Goal: Task Accomplishment & Management: Use online tool/utility

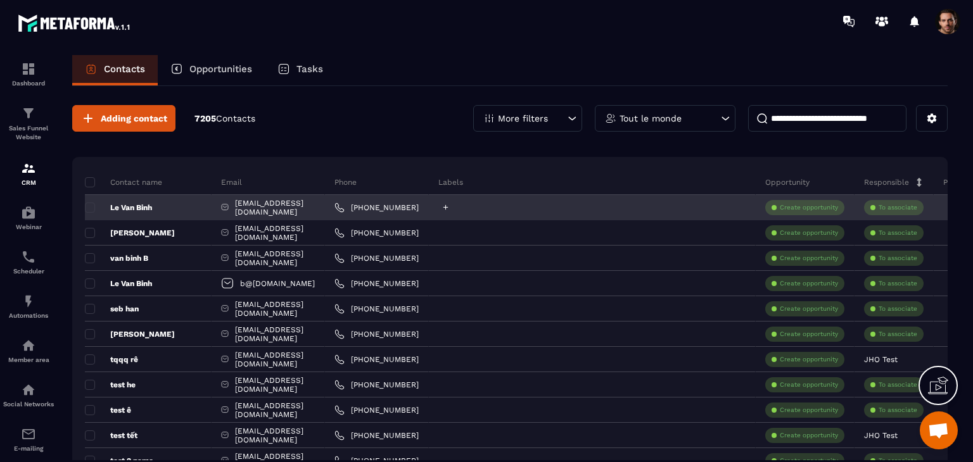
click at [450, 206] on icon at bounding box center [445, 207] width 8 height 8
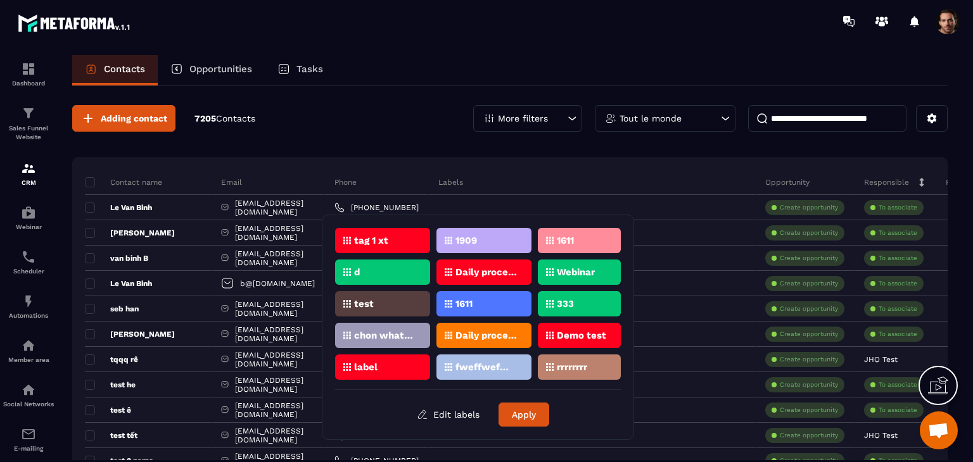
click at [412, 123] on div "Adding contact 7205 Contacts More filters Tout le monde" at bounding box center [509, 118] width 875 height 27
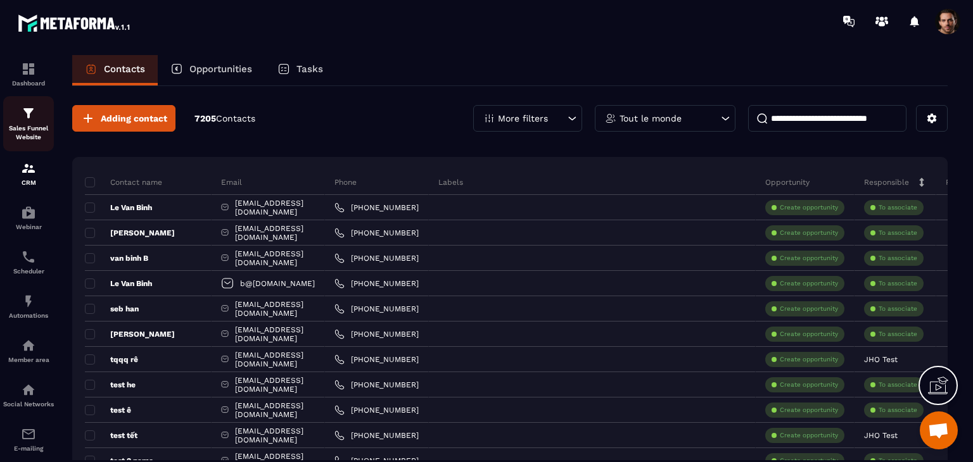
click at [40, 127] on p "Sales Funnel Website" at bounding box center [28, 133] width 51 height 18
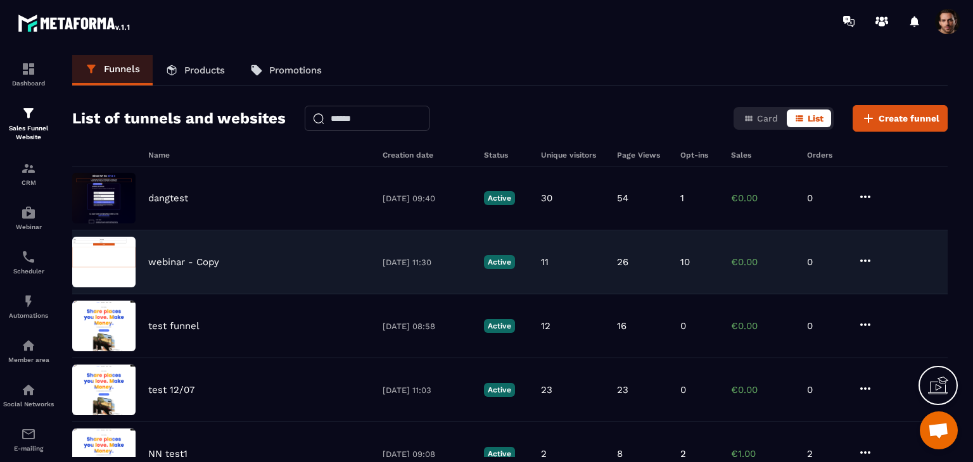
click at [648, 294] on div "webinar - Copy [DATE] 11:30 Active 11 26 10 €0.00 0" at bounding box center [509, 326] width 875 height 64
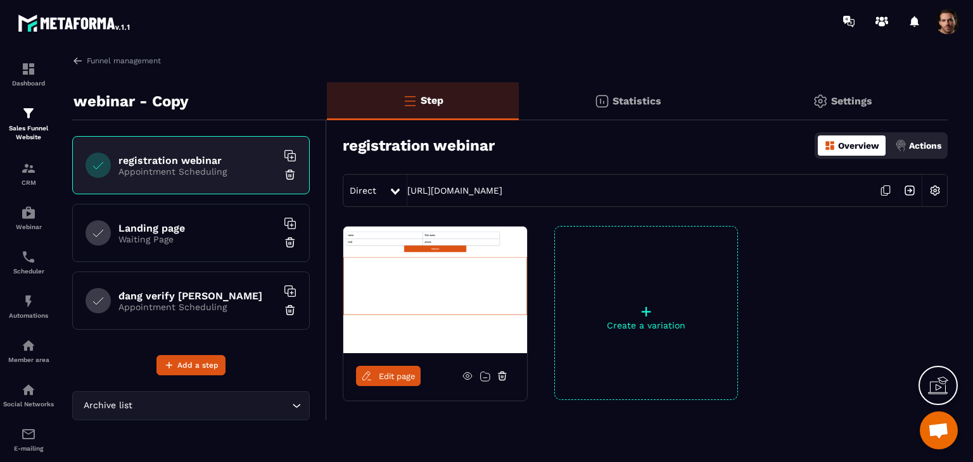
click at [166, 246] on div "Landing page Waiting Page" at bounding box center [190, 233] width 237 height 58
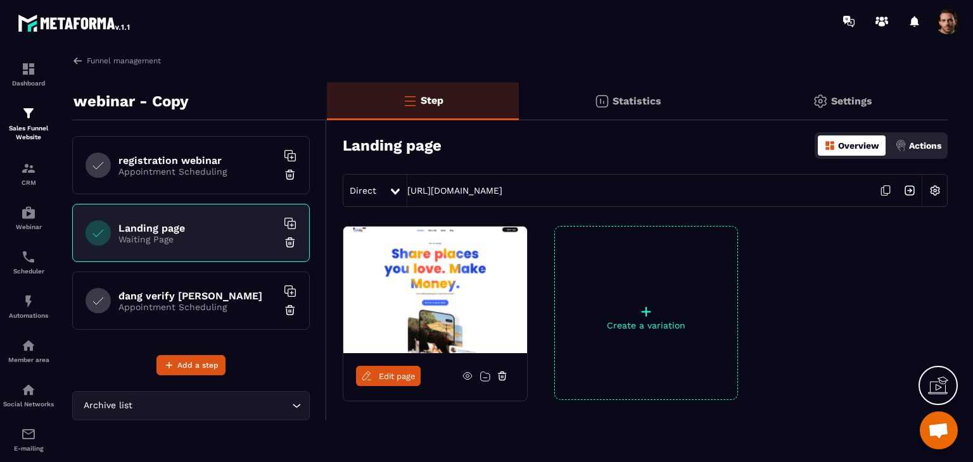
click at [212, 158] on h6 "registration webinar" at bounding box center [197, 160] width 158 height 12
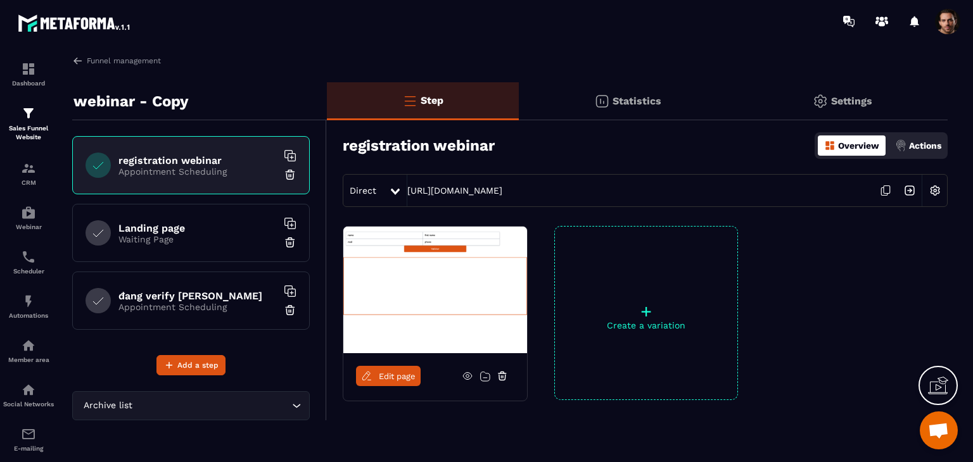
click at [921, 148] on p "Actions" at bounding box center [925, 146] width 32 height 10
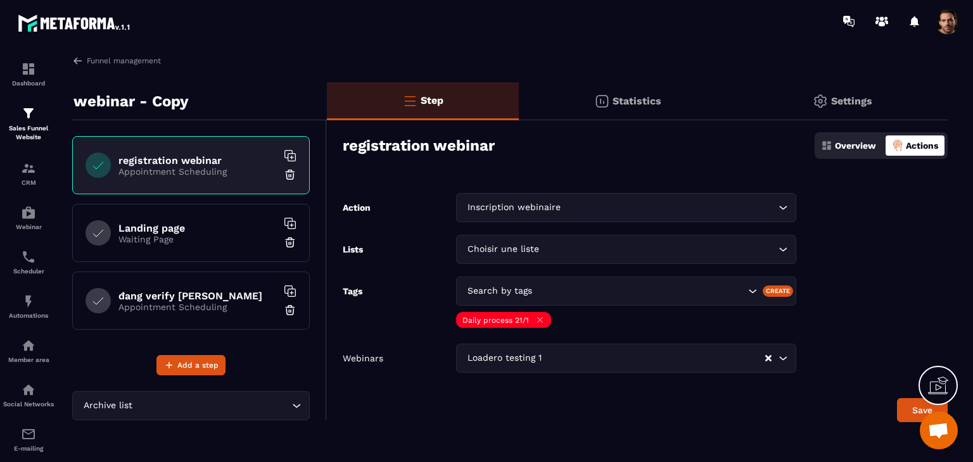
click at [588, 292] on input "Search for option" at bounding box center [639, 291] width 210 height 14
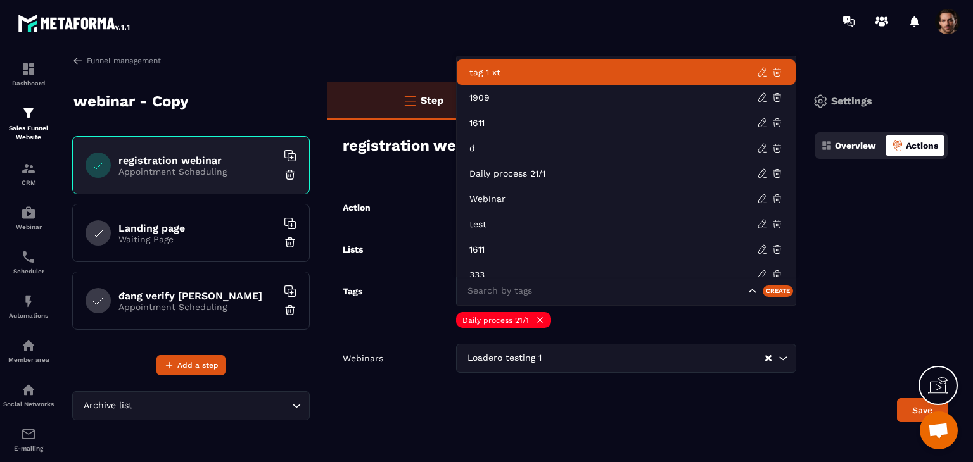
click at [395, 41] on div at bounding box center [561, 21] width 824 height 42
